Goal: Check status

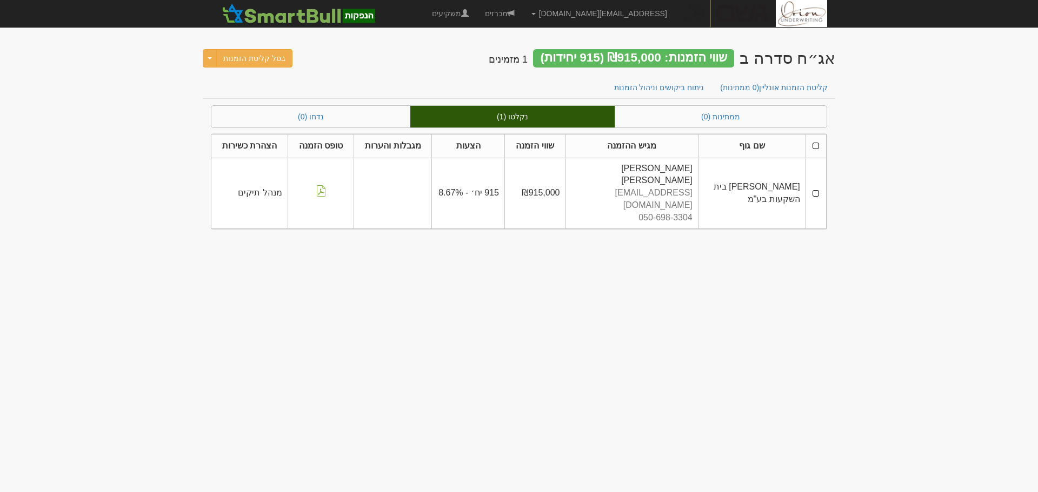
click at [511, 115] on link "נקלטו (1)" at bounding box center [512, 117] width 204 height 22
click at [692, 125] on link "ממתינות (1)" at bounding box center [721, 117] width 212 height 22
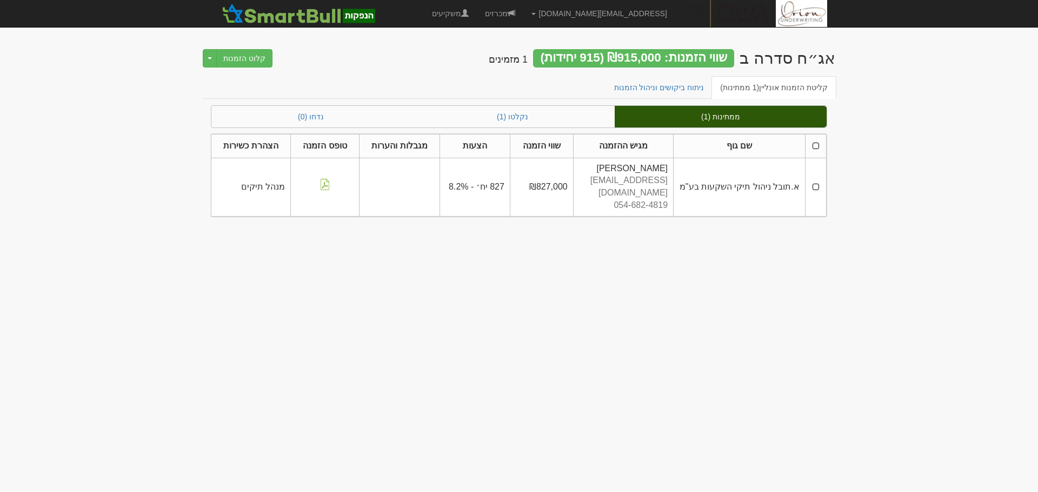
click at [241, 331] on body "ori@orion-uw.com הגדרות חשבונות הנפקה תבניות הודעות קיבול" at bounding box center [519, 246] width 1038 height 492
